Goal: Task Accomplishment & Management: Use online tool/utility

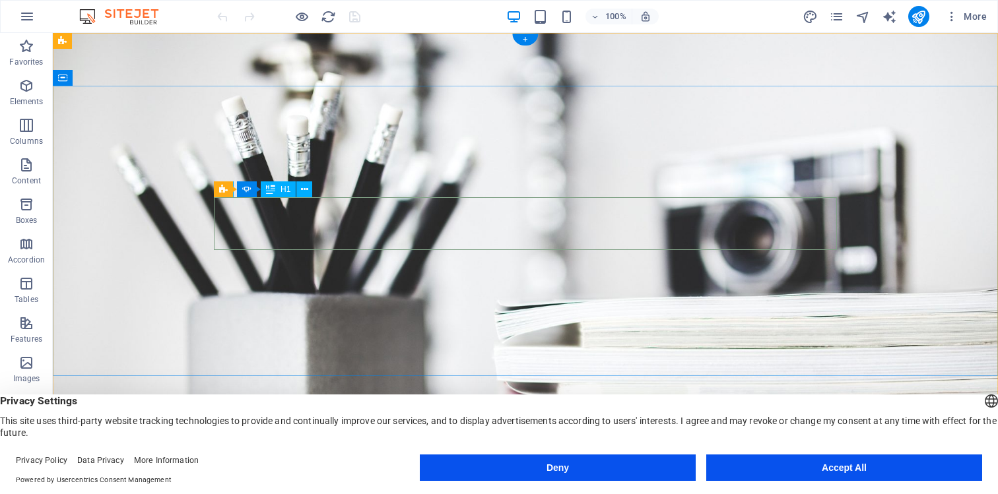
click at [310, 191] on button at bounding box center [304, 189] width 16 height 16
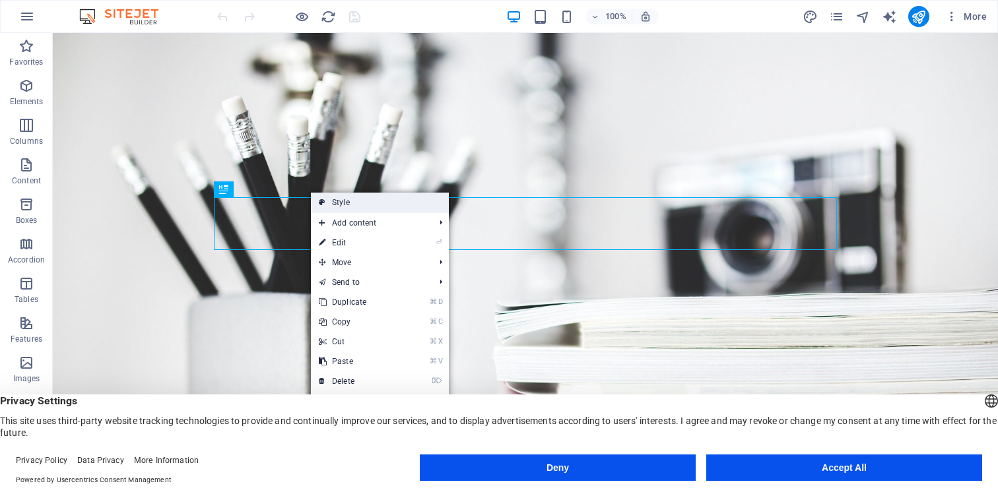
click at [344, 200] on link "Style" at bounding box center [380, 203] width 138 height 20
select select "rem"
select select "px"
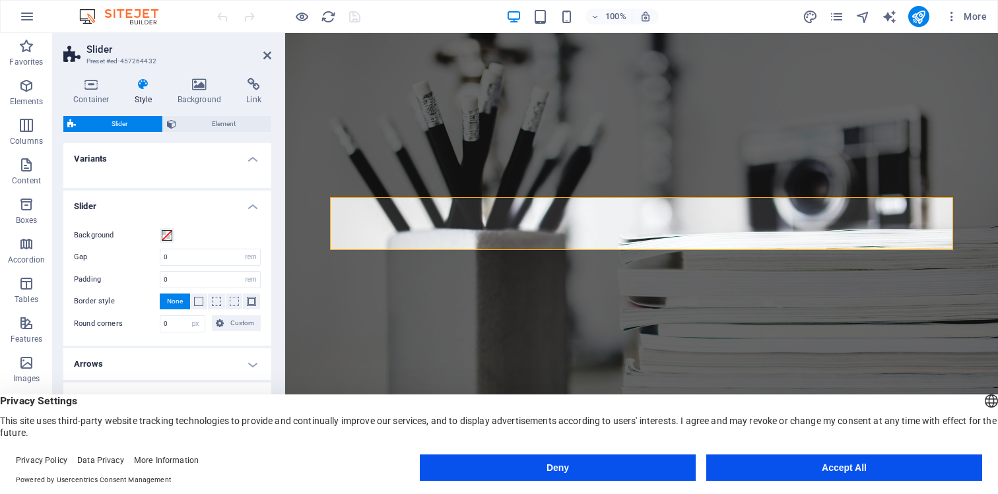
scroll to position [4, 0]
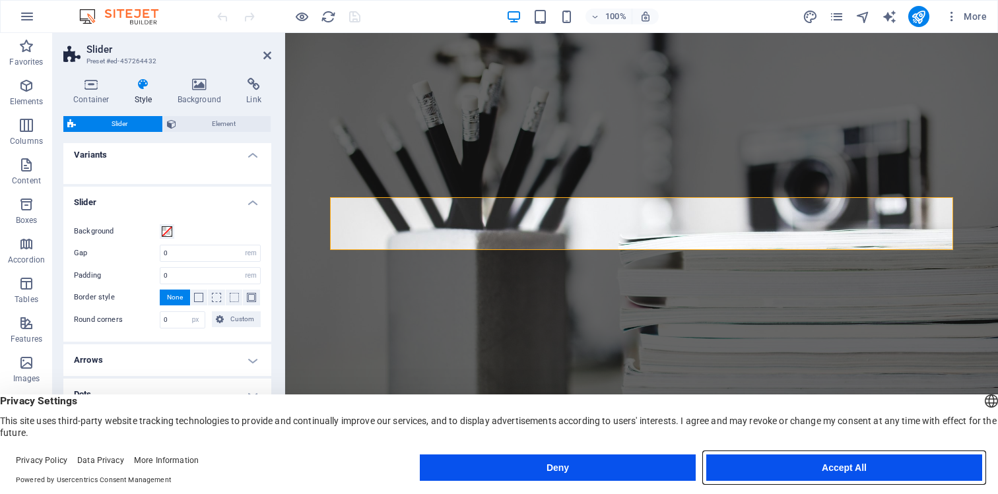
click at [794, 463] on button "Accept All" at bounding box center [844, 468] width 276 height 26
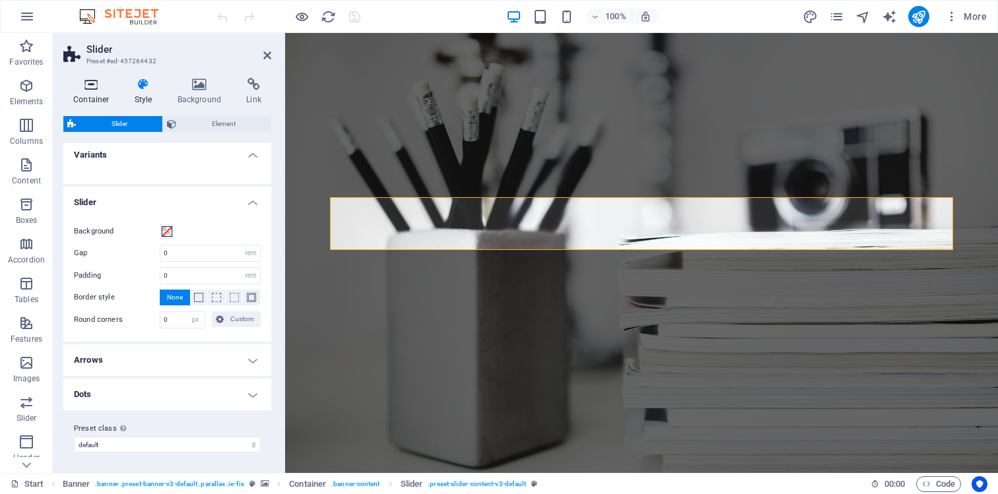
click at [90, 90] on icon at bounding box center [91, 84] width 56 height 13
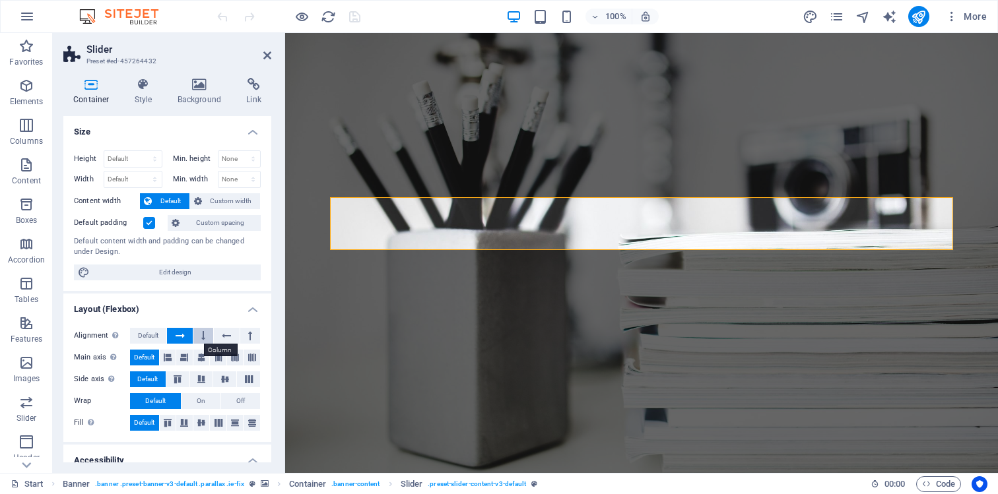
click at [201, 337] on icon at bounding box center [203, 336] width 4 height 16
click at [249, 335] on icon at bounding box center [250, 336] width 4 height 16
click at [214, 358] on icon at bounding box center [219, 358] width 16 height 8
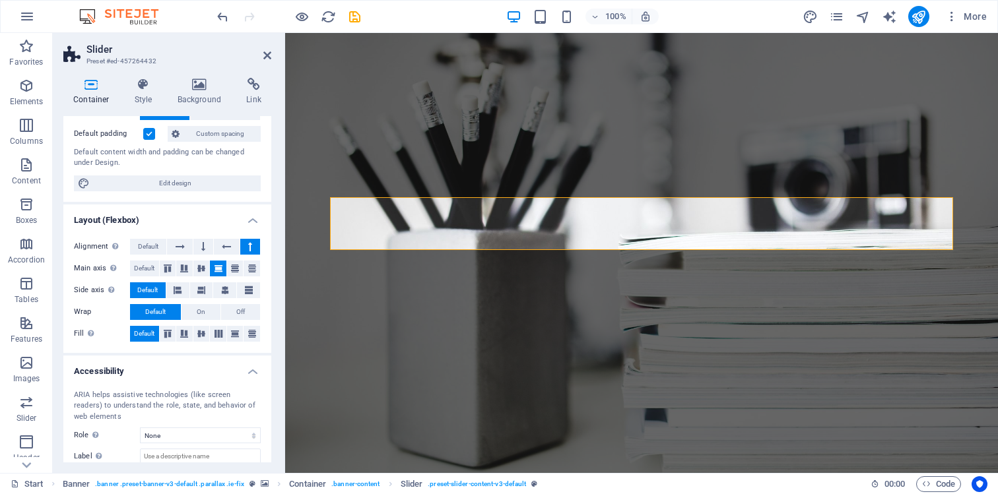
scroll to position [0, 0]
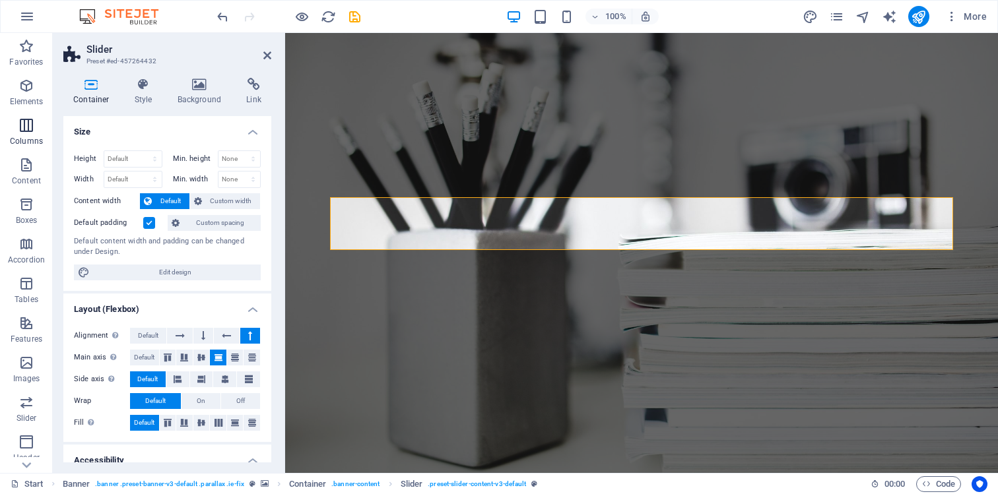
click at [26, 131] on icon "button" at bounding box center [26, 125] width 16 height 16
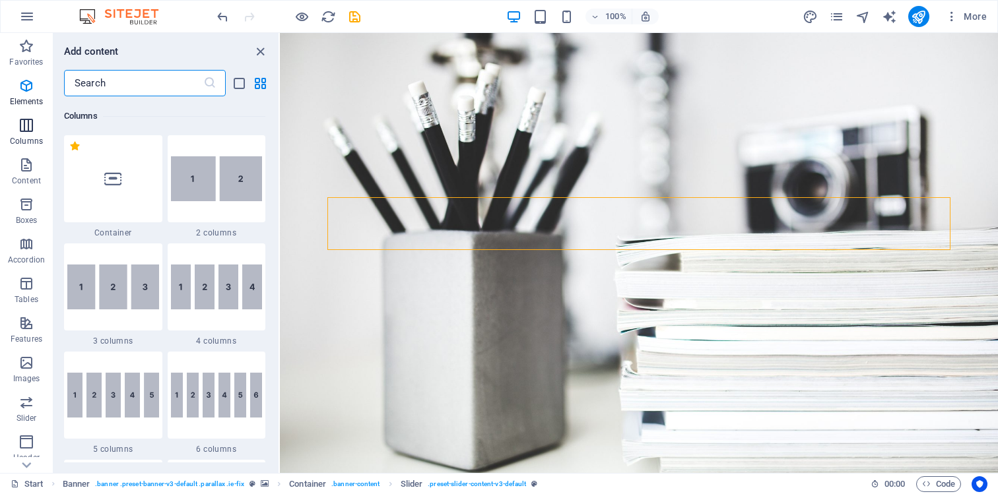
scroll to position [653, 0]
click at [26, 86] on icon "button" at bounding box center [26, 86] width 16 height 16
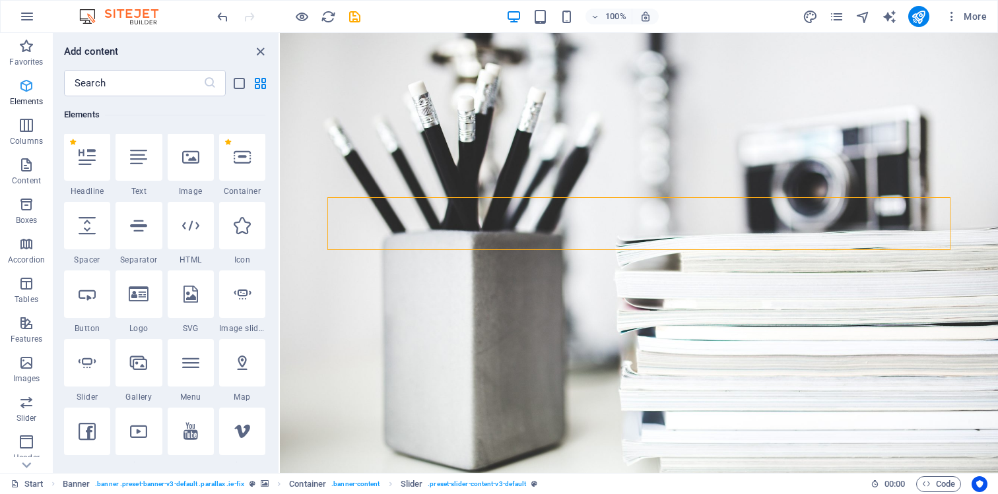
scroll to position [141, 0]
click at [143, 154] on icon at bounding box center [138, 157] width 17 height 17
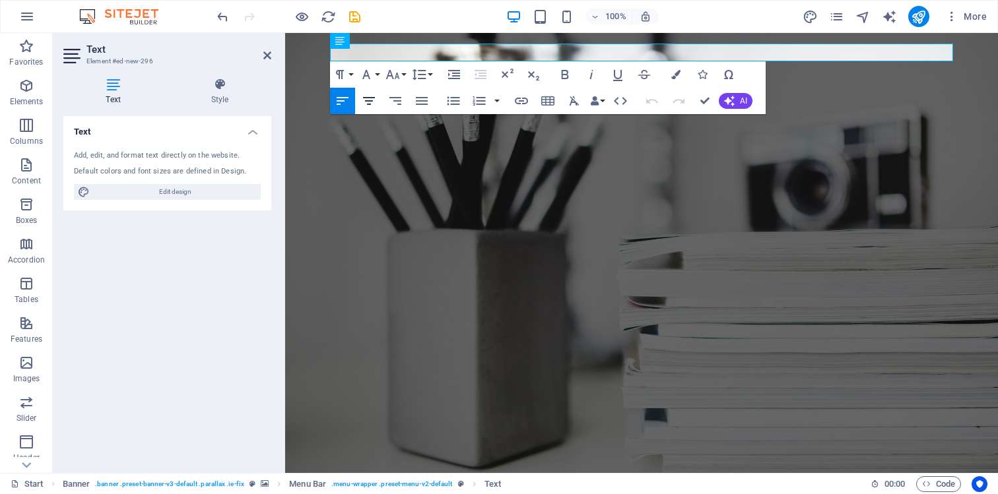
click at [372, 101] on icon "button" at bounding box center [369, 101] width 12 height 8
click at [251, 135] on h4 "Text" at bounding box center [167, 128] width 208 height 24
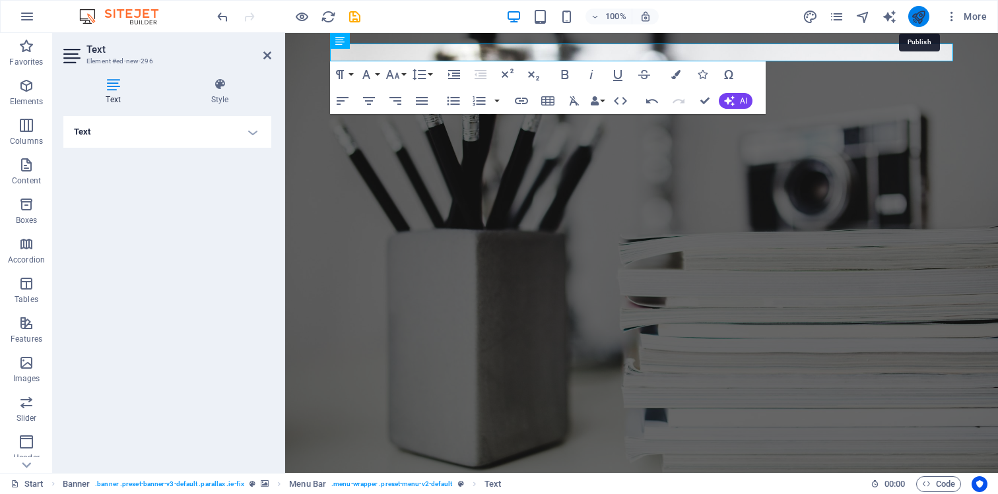
click at [919, 19] on icon "publish" at bounding box center [918, 16] width 15 height 15
checkbox input "false"
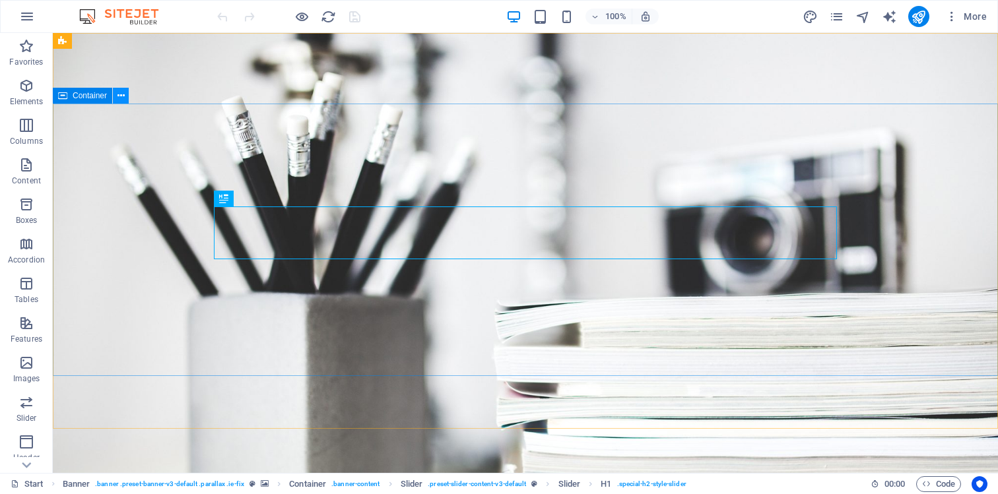
click at [117, 99] on icon at bounding box center [120, 96] width 7 height 14
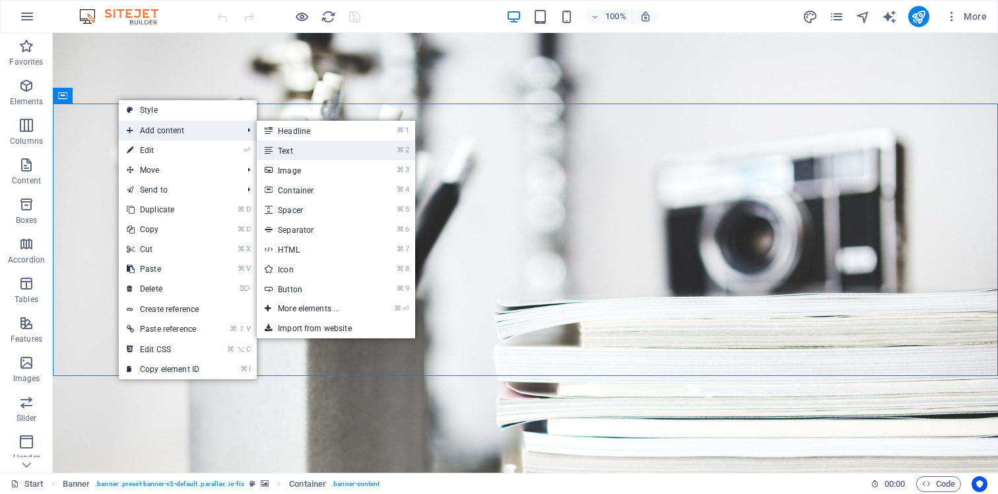
click at [306, 148] on link "⌘ 2 Text" at bounding box center [311, 151] width 109 height 20
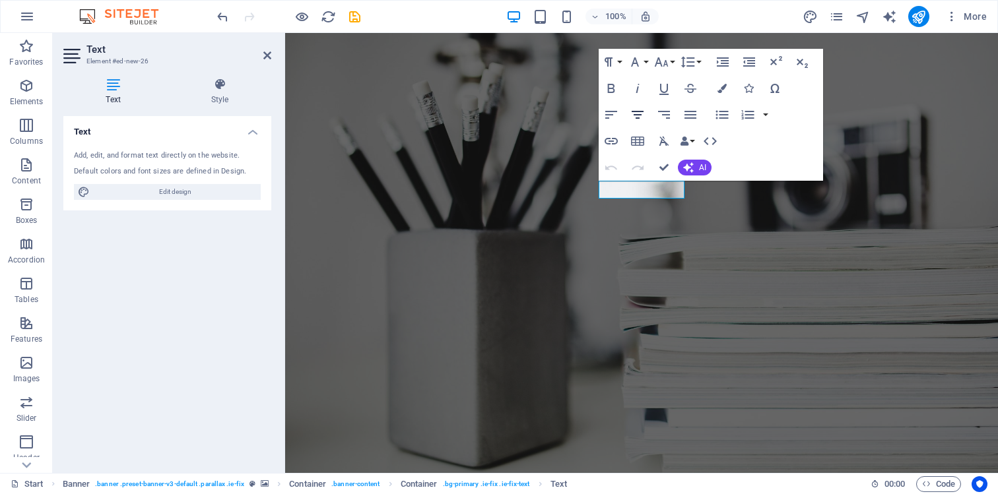
click at [640, 115] on icon "button" at bounding box center [638, 115] width 12 height 8
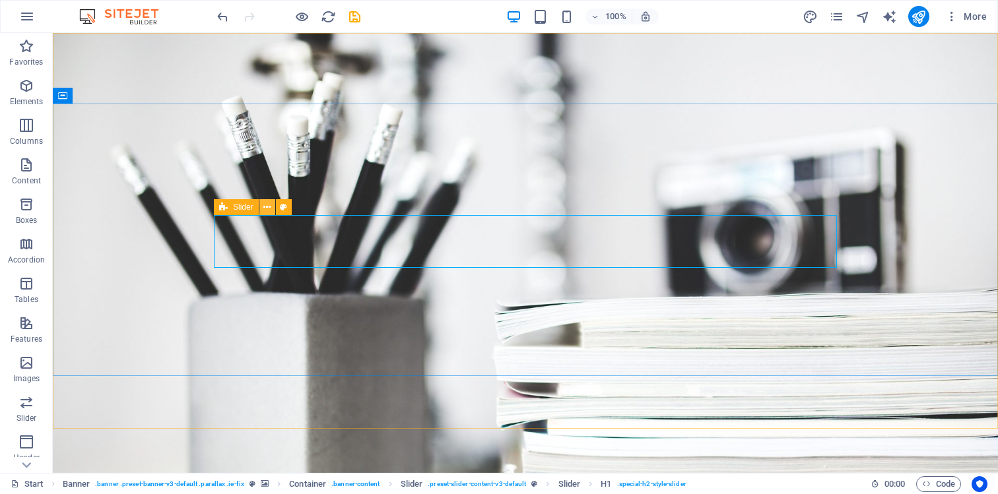
click at [269, 209] on icon at bounding box center [266, 208] width 7 height 14
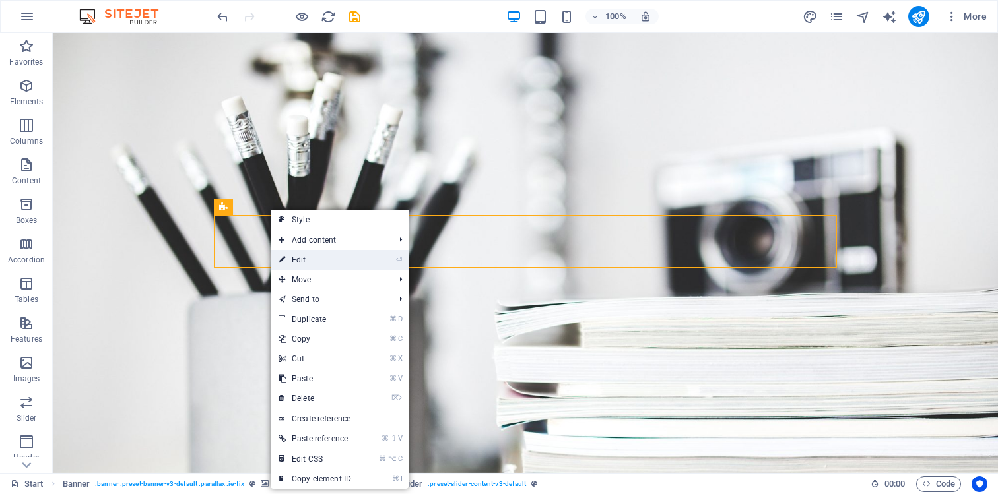
click at [366, 260] on li "⏎ Edit" at bounding box center [340, 260] width 138 height 20
click at [327, 220] on link "Style" at bounding box center [340, 220] width 138 height 20
select select "rem"
select select "px"
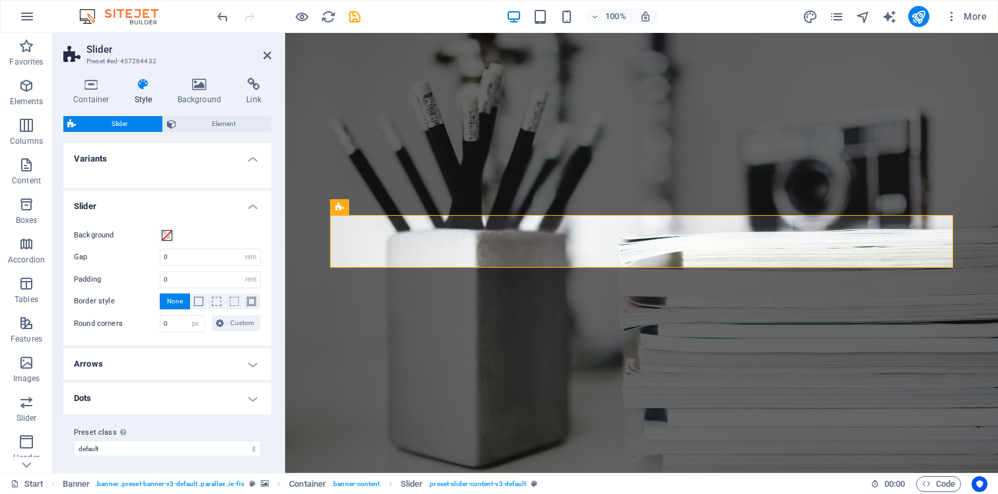
scroll to position [4, 0]
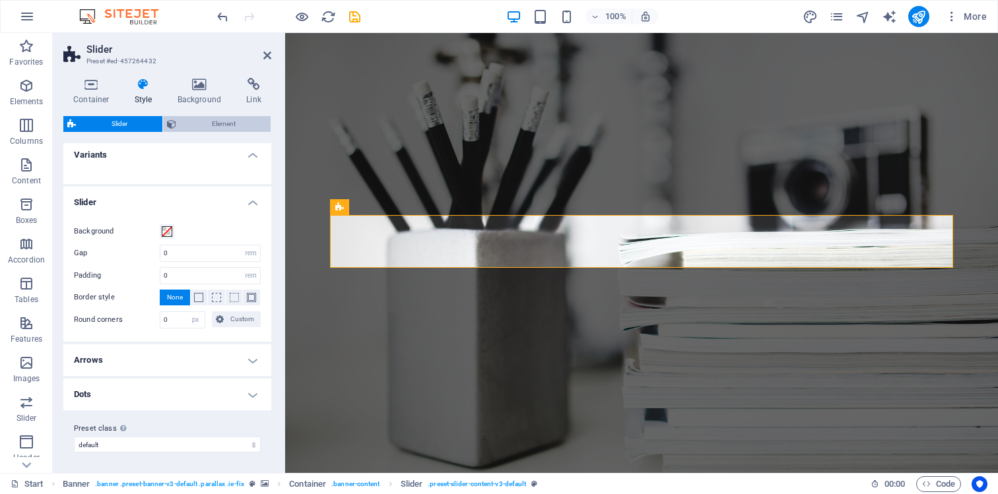
click at [225, 123] on span "Element" at bounding box center [223, 124] width 86 height 16
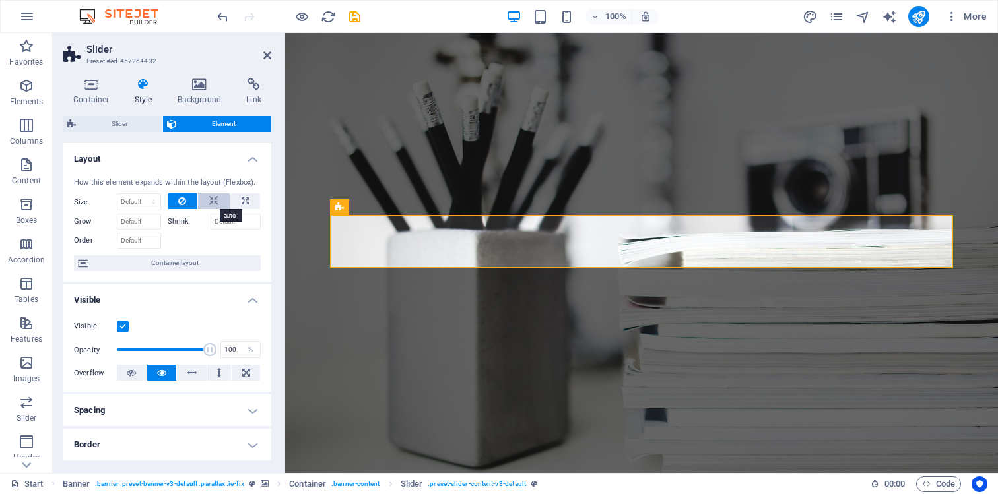
click at [212, 199] on icon at bounding box center [213, 201] width 9 height 16
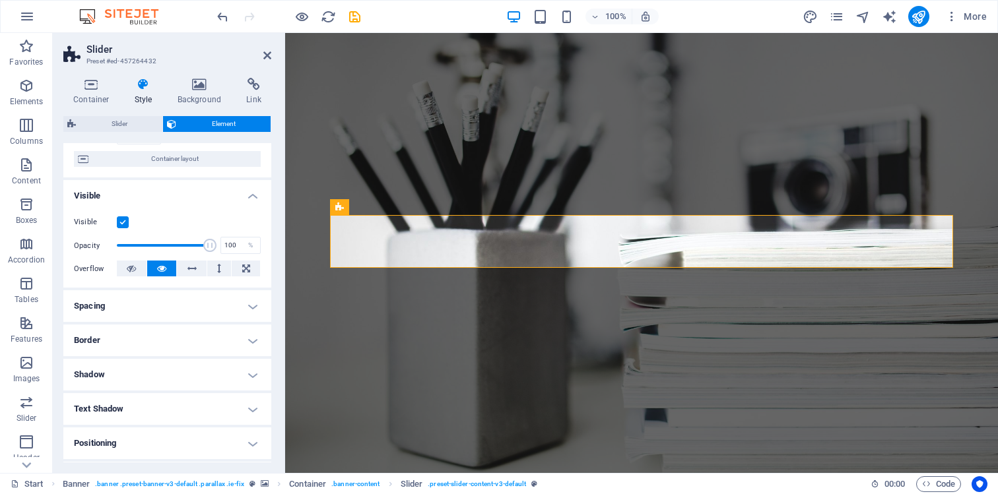
scroll to position [112, 0]
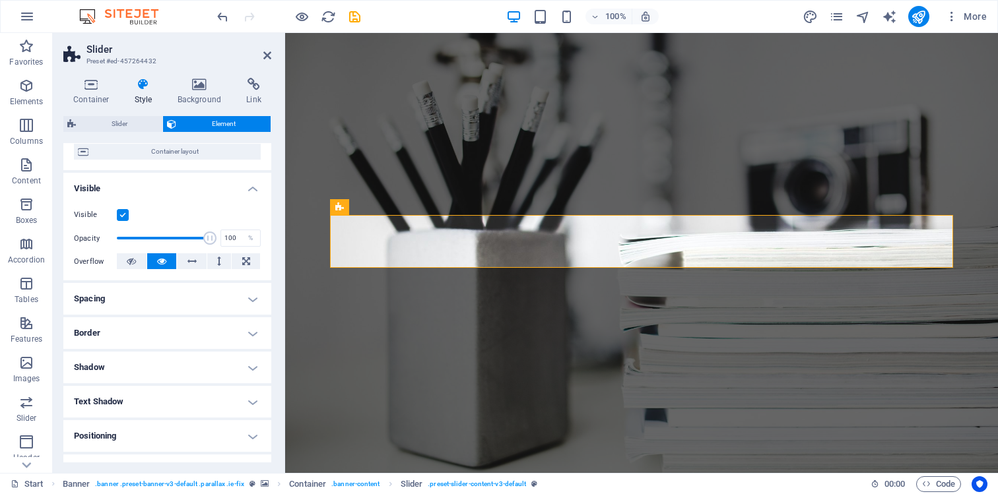
click at [217, 300] on h4 "Spacing" at bounding box center [167, 299] width 208 height 32
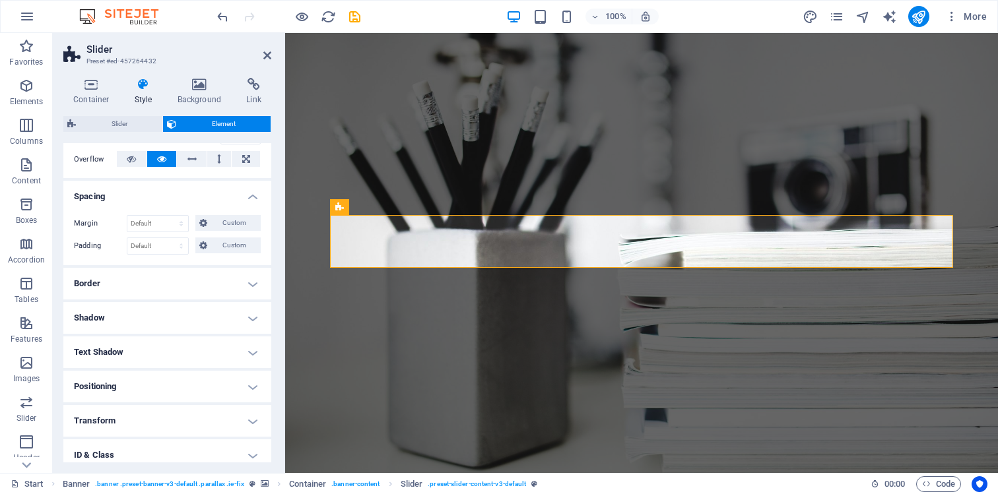
click at [218, 286] on h4 "Border" at bounding box center [167, 284] width 208 height 32
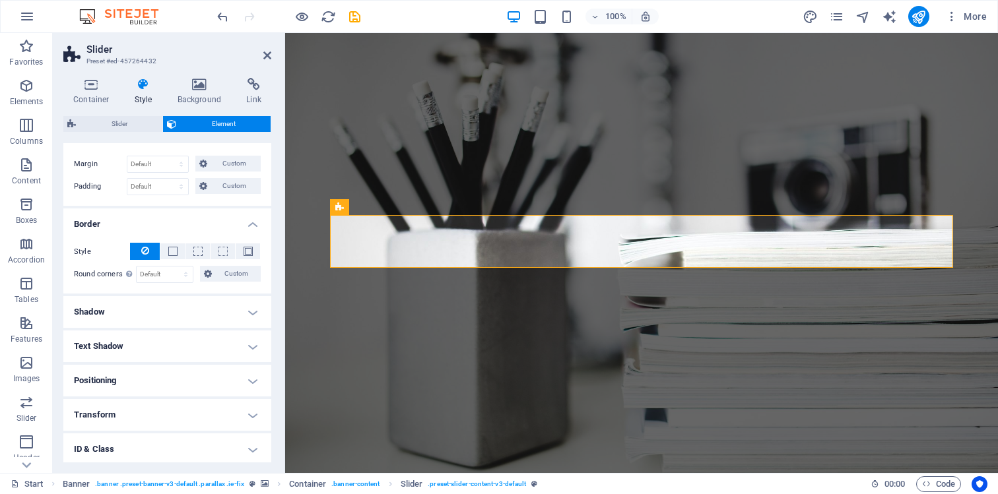
scroll to position [344, 0]
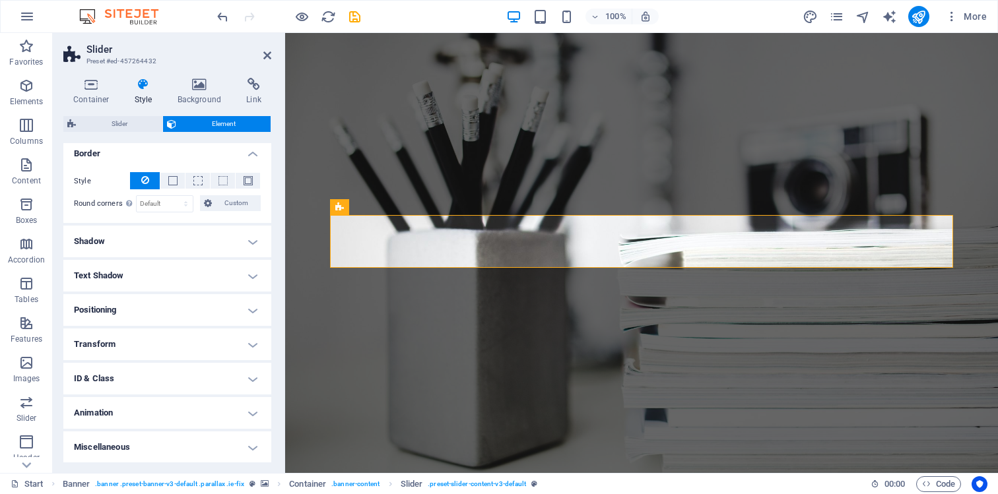
click at [220, 273] on h4 "Text Shadow" at bounding box center [167, 276] width 208 height 32
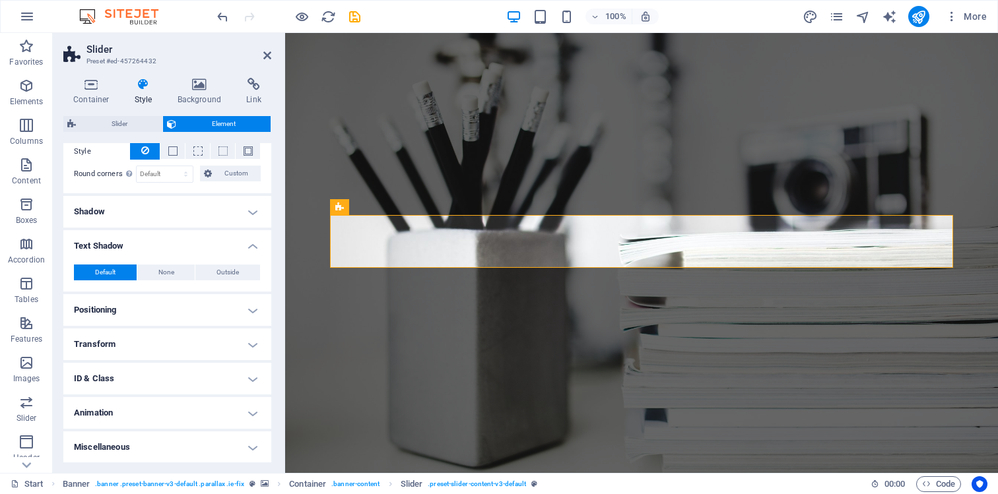
click at [219, 310] on h4 "Positioning" at bounding box center [167, 310] width 208 height 32
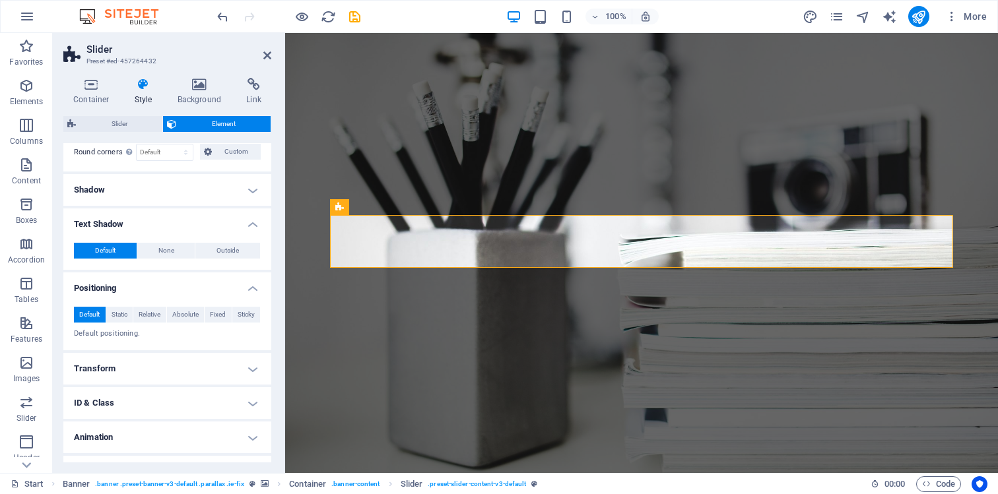
scroll to position [400, 0]
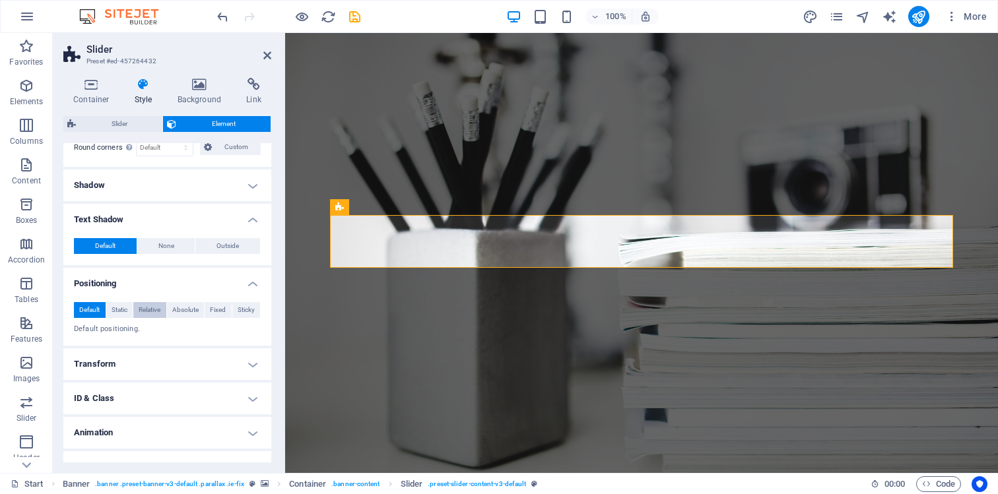
click at [145, 310] on span "Relative" at bounding box center [150, 310] width 22 height 16
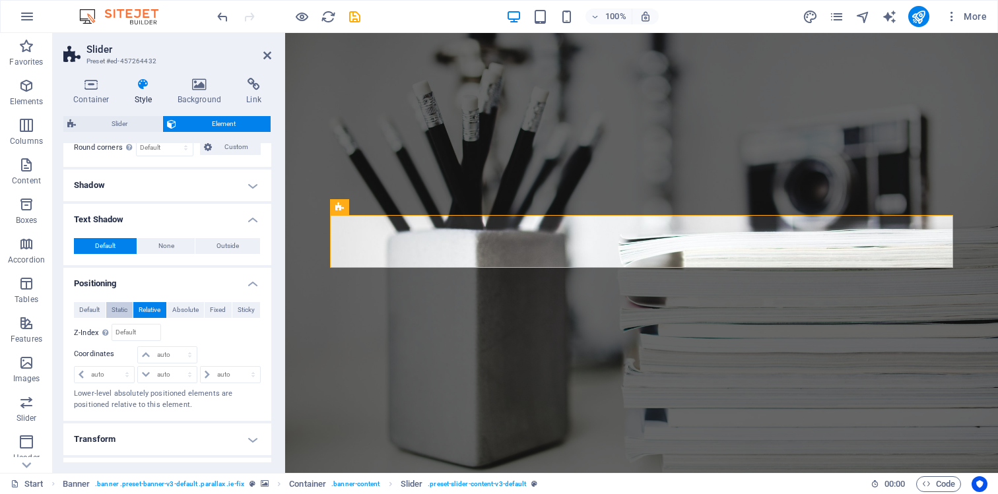
click at [124, 310] on span "Static" at bounding box center [120, 310] width 16 height 16
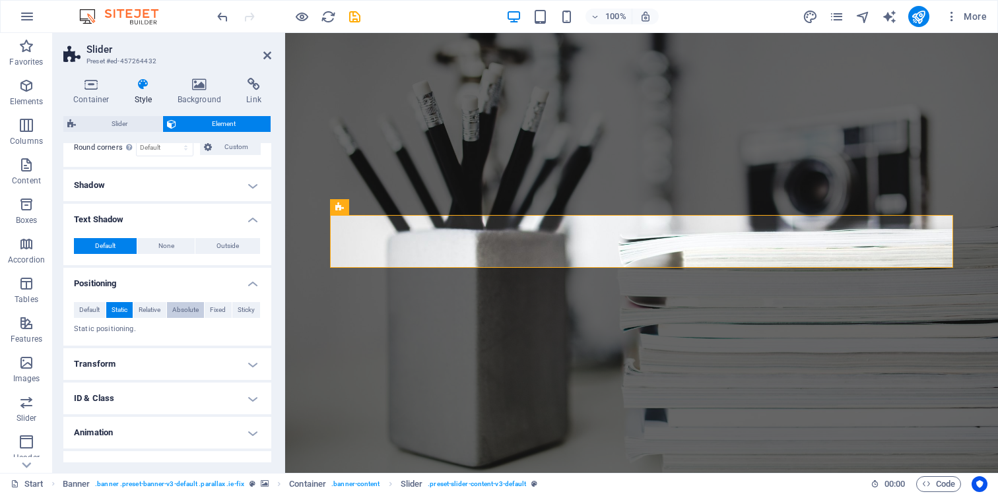
click at [193, 311] on span "Absolute" at bounding box center [185, 310] width 26 height 16
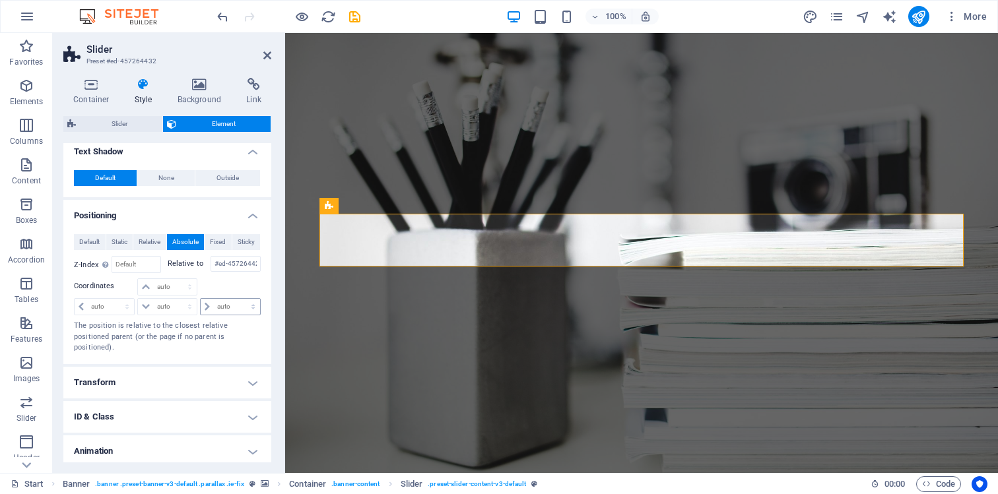
scroll to position [506, 0]
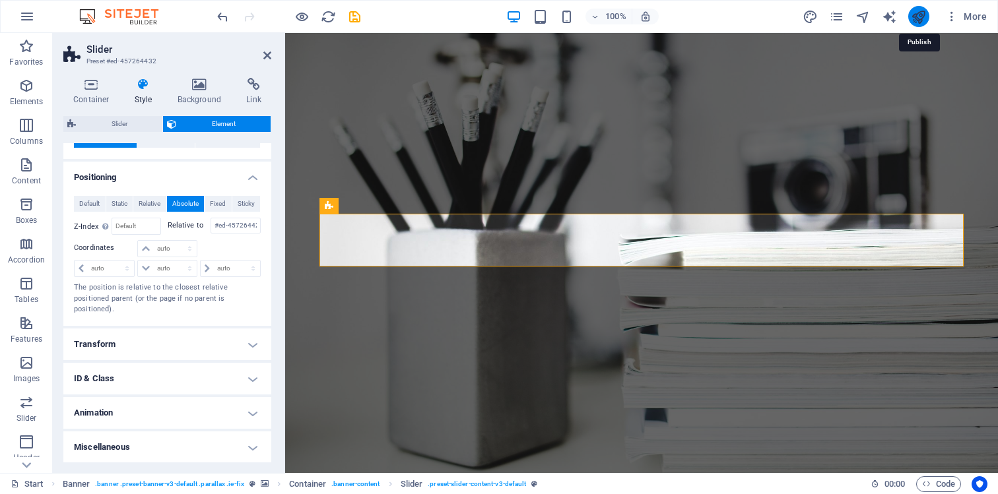
click at [922, 20] on icon "publish" at bounding box center [918, 16] width 15 height 15
checkbox input "false"
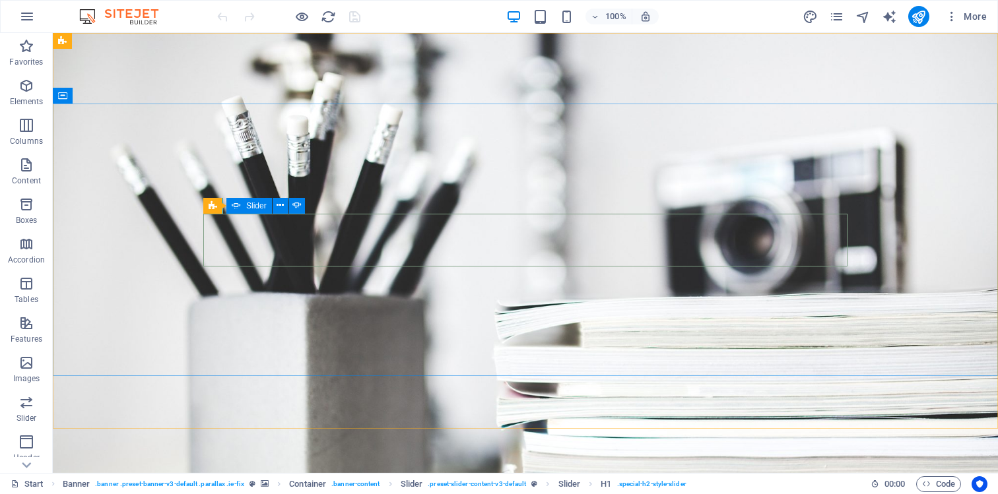
click at [238, 208] on icon at bounding box center [236, 206] width 9 height 16
click at [281, 205] on icon at bounding box center [280, 206] width 7 height 14
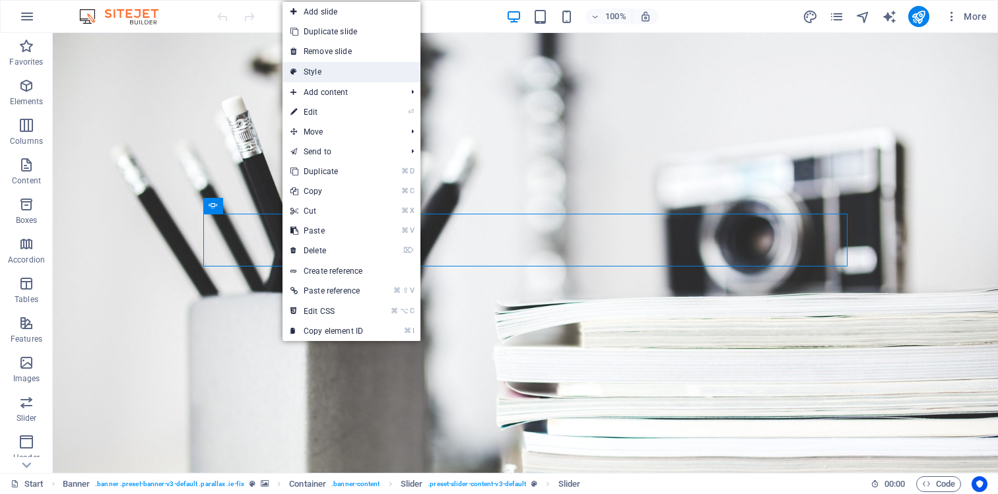
click at [356, 73] on link "Style" at bounding box center [351, 72] width 138 height 20
select select "rem"
select select "px"
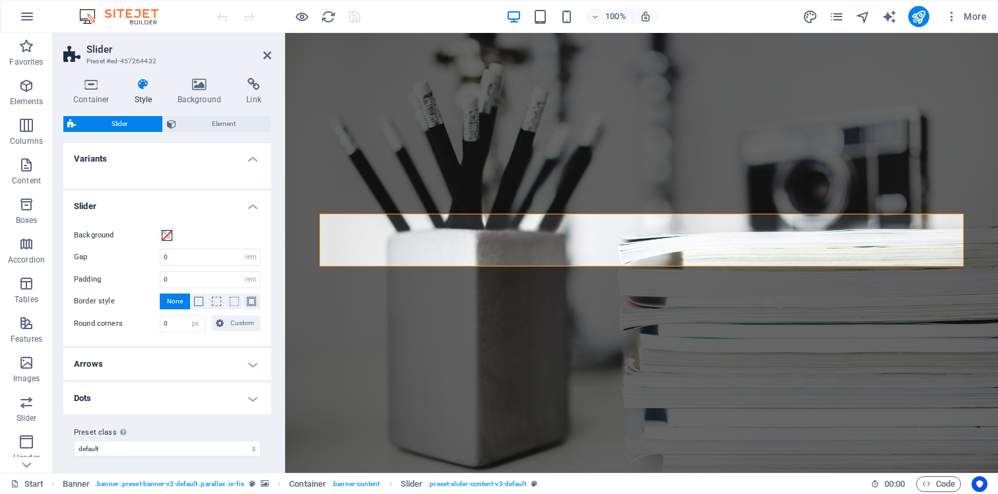
scroll to position [4, 0]
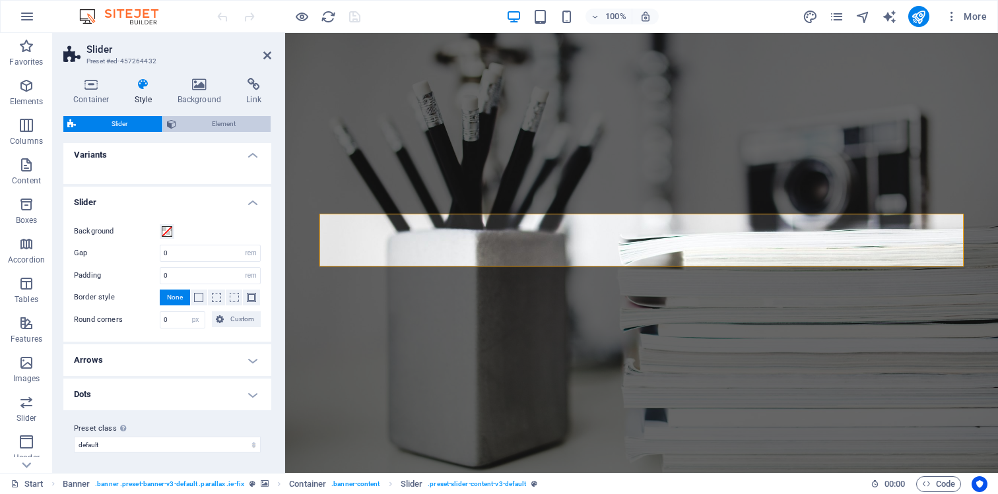
click at [217, 123] on span "Element" at bounding box center [223, 124] width 86 height 16
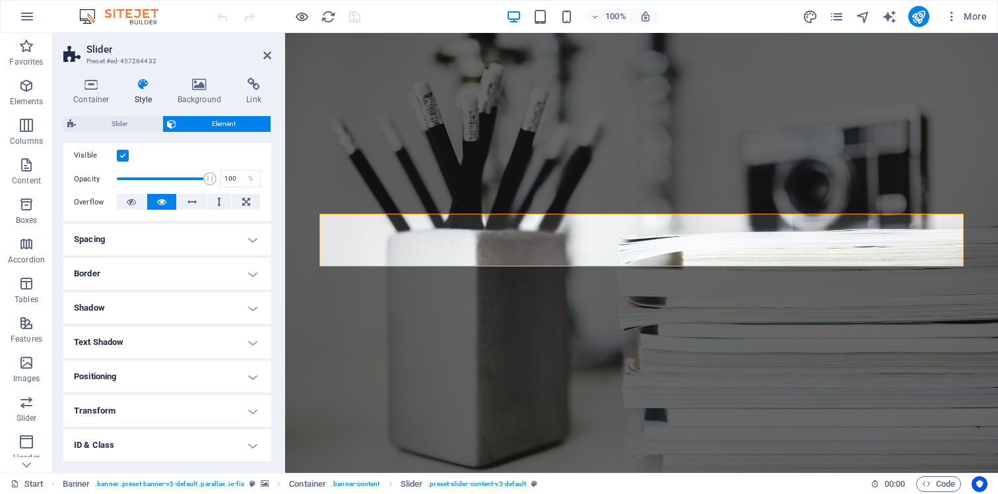
scroll to position [183, 0]
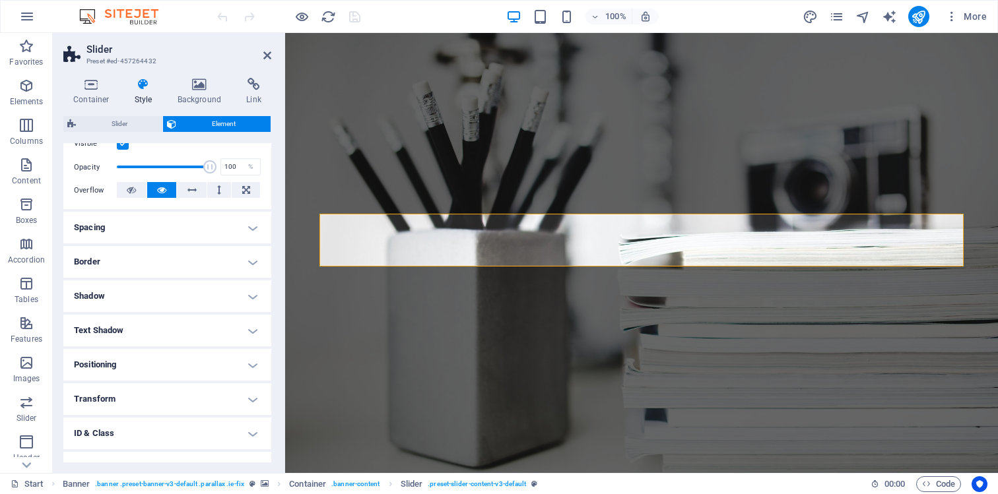
click at [191, 365] on h4 "Positioning" at bounding box center [167, 365] width 208 height 32
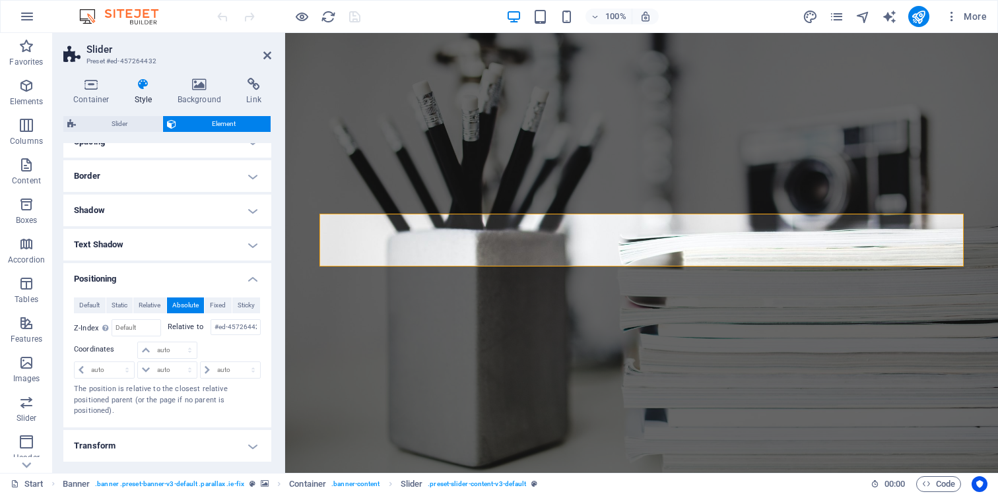
scroll to position [273, 0]
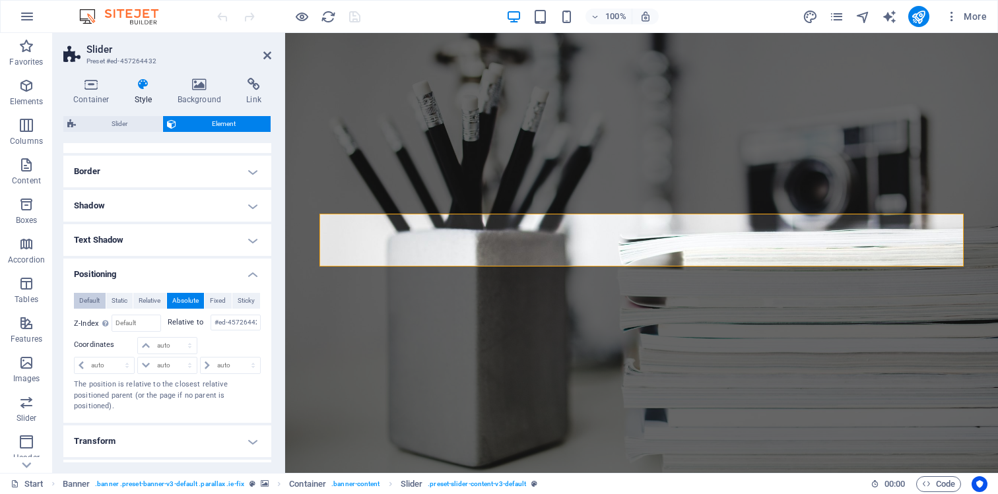
click at [96, 298] on span "Default" at bounding box center [89, 301] width 20 height 16
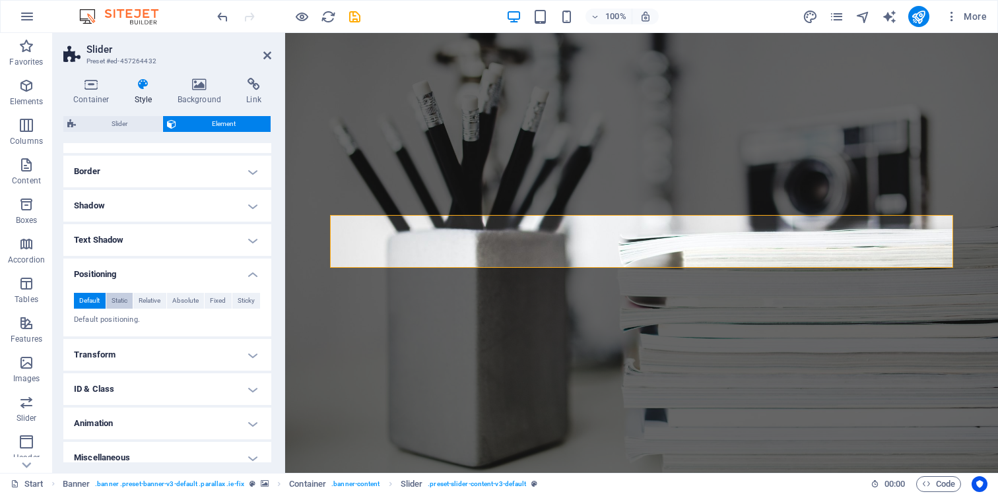
click at [122, 300] on span "Static" at bounding box center [120, 301] width 16 height 16
click at [93, 300] on span "Default" at bounding box center [89, 301] width 20 height 16
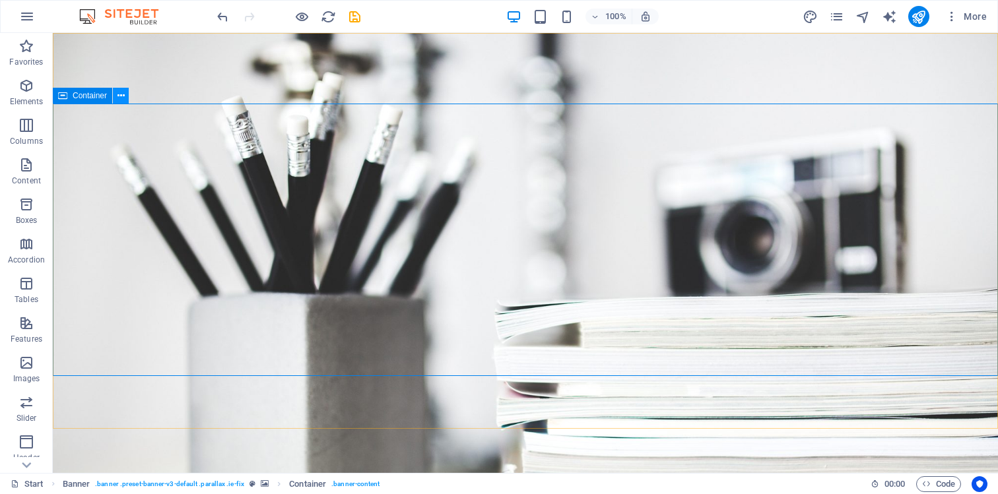
click at [119, 96] on icon at bounding box center [120, 96] width 7 height 14
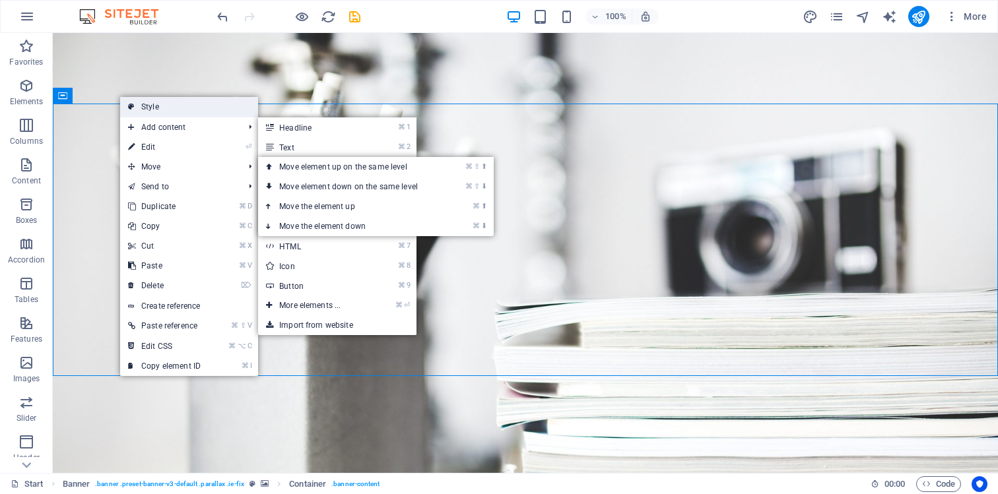
click at [164, 107] on link "Style" at bounding box center [189, 107] width 138 height 20
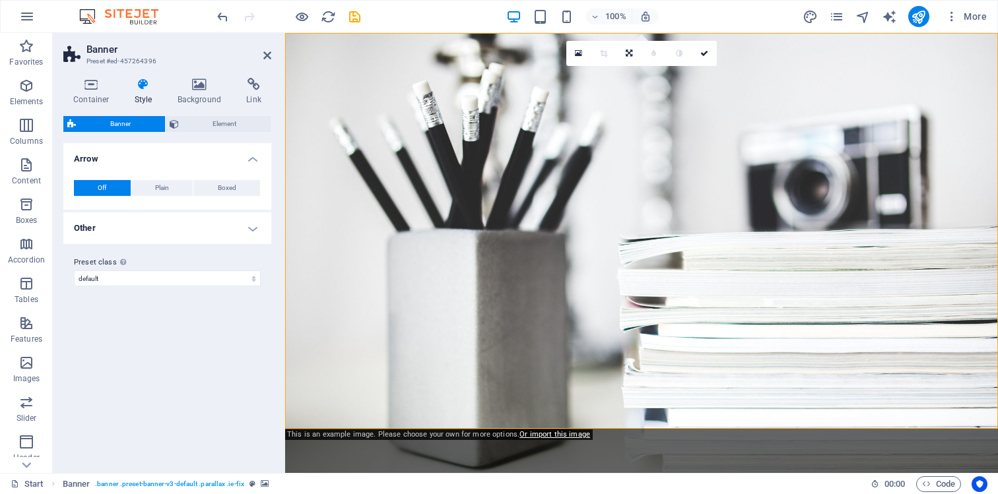
click at [164, 240] on h4 "Other" at bounding box center [167, 229] width 208 height 32
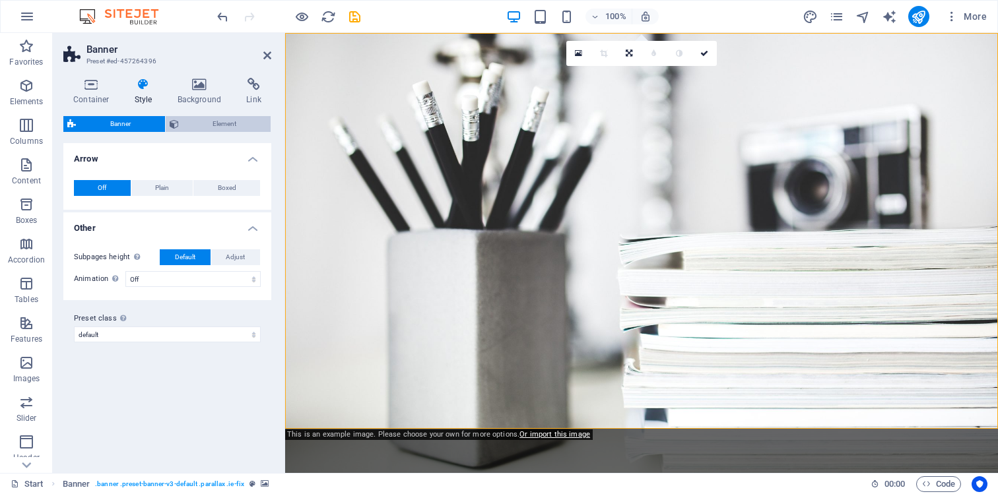
click at [216, 123] on span "Element" at bounding box center [225, 124] width 84 height 16
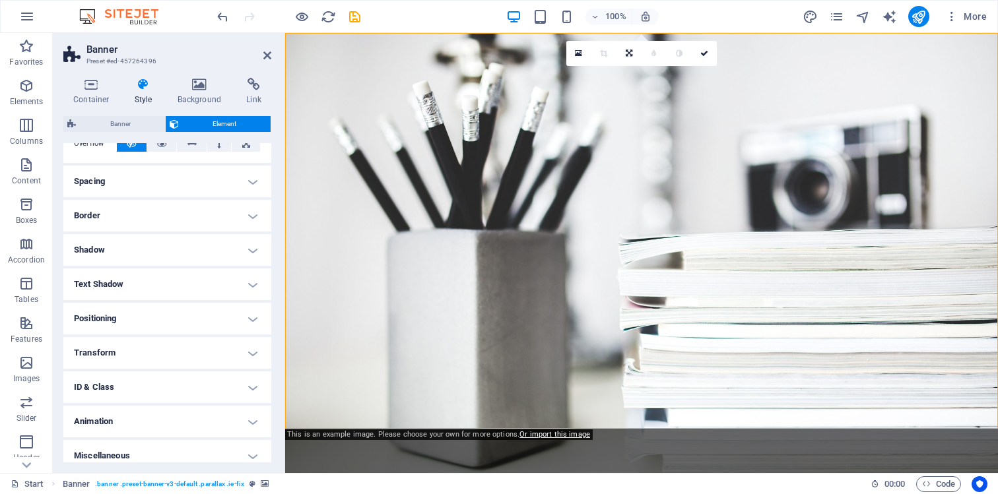
scroll to position [89, 0]
click at [157, 312] on h4 "Positioning" at bounding box center [167, 318] width 208 height 32
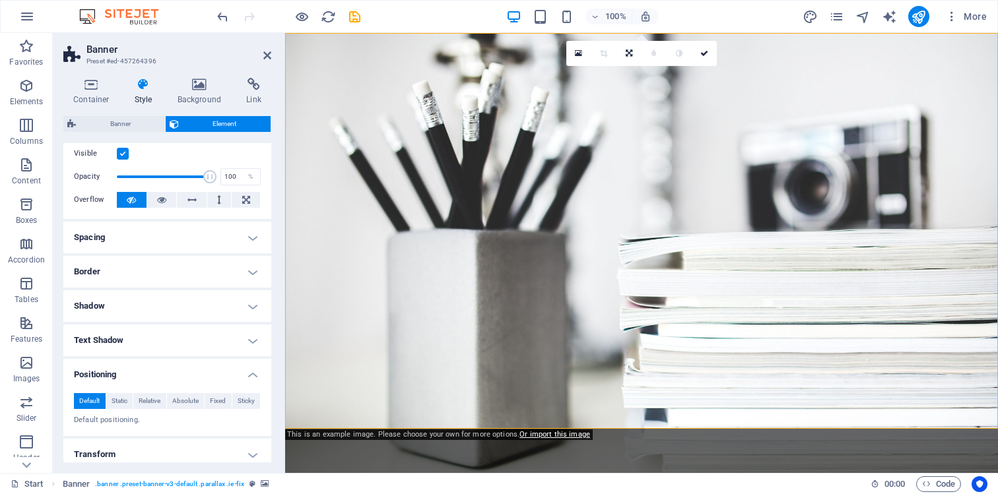
scroll to position [0, 0]
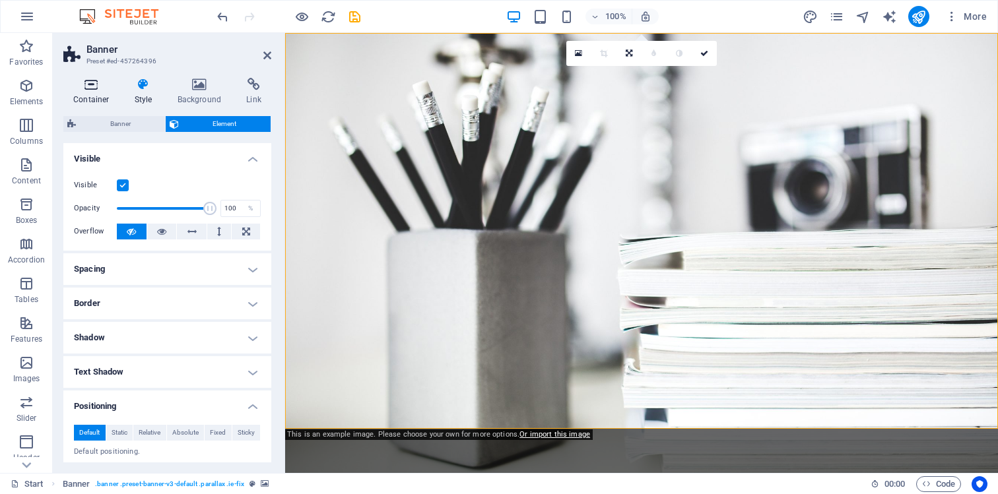
click at [89, 87] on icon at bounding box center [91, 84] width 56 height 13
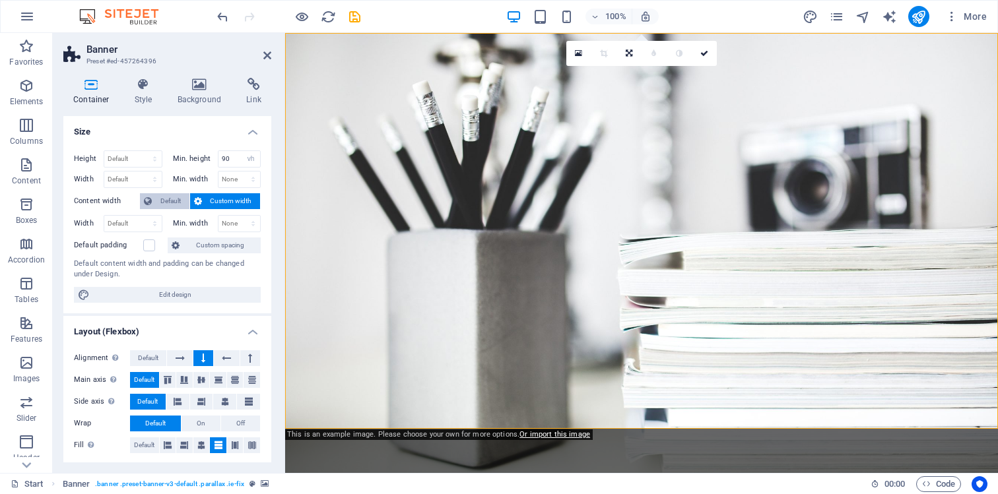
click at [166, 203] on span "Default" at bounding box center [171, 201] width 30 height 16
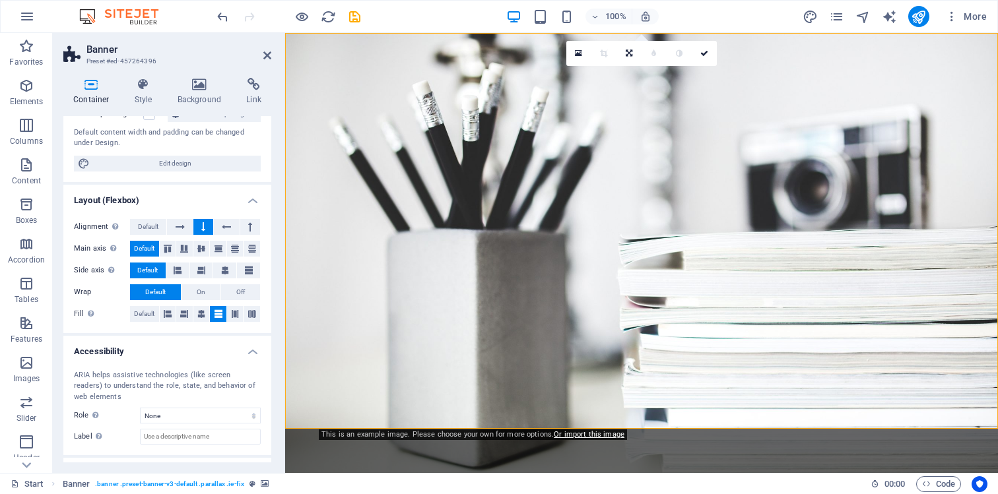
scroll to position [121, 0]
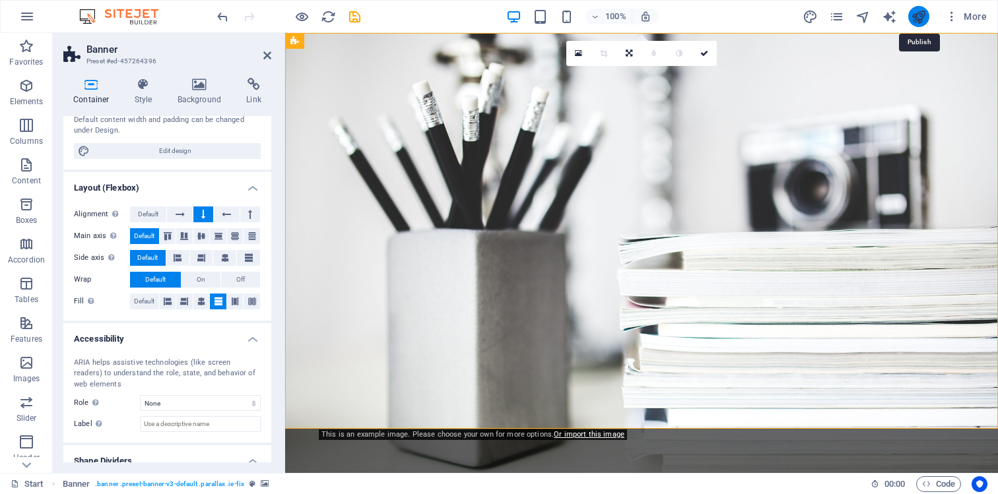
click at [921, 17] on icon "publish" at bounding box center [918, 16] width 15 height 15
checkbox input "false"
